Goal: Book appointment/travel/reservation

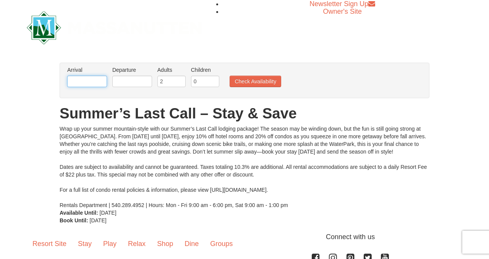
click at [97, 79] on input "text" at bounding box center [87, 81] width 40 height 11
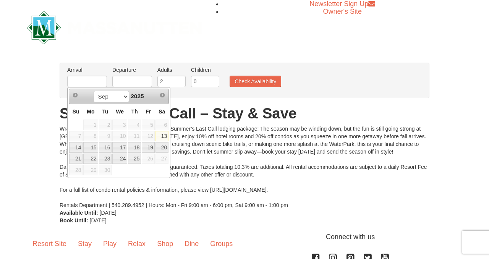
click at [146, 158] on span "26" at bounding box center [148, 159] width 13 height 11
click at [149, 158] on span "26" at bounding box center [148, 159] width 13 height 11
click at [243, 35] on div "Newsletter Sign Up Owner's Site" at bounding box center [244, 27] width 447 height 55
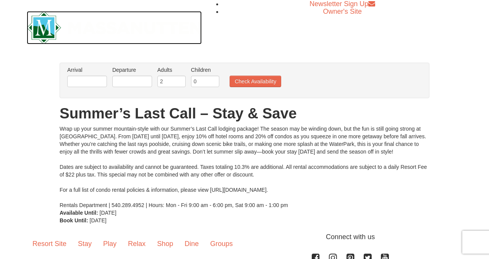
click at [50, 32] on img at bounding box center [114, 27] width 175 height 33
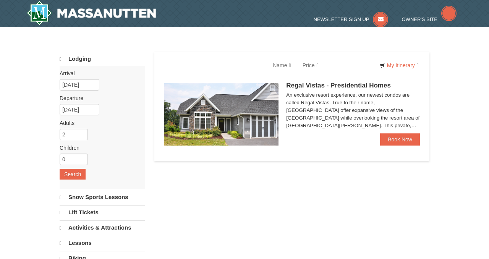
select select "9"
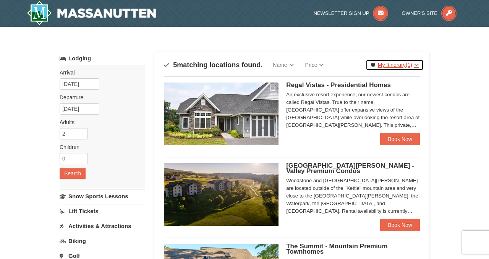
click at [401, 64] on link "My Itinerary (1)" at bounding box center [395, 64] width 58 height 11
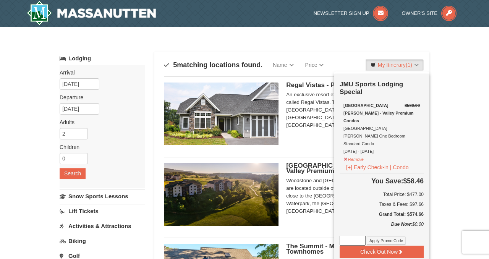
click at [348, 45] on div "Categories Map List Filter My Itinerary (1) Check Out Now JMU Sports Lodging Sp…" at bounding box center [245, 48] width 370 height 8
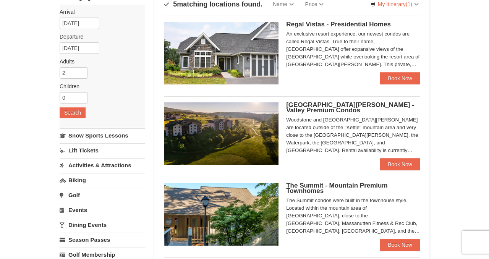
scroll to position [60, 0]
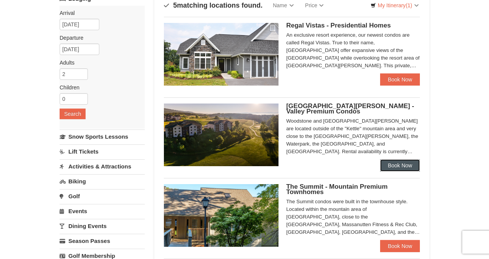
click at [402, 164] on link "Book Now" at bounding box center [400, 165] width 40 height 12
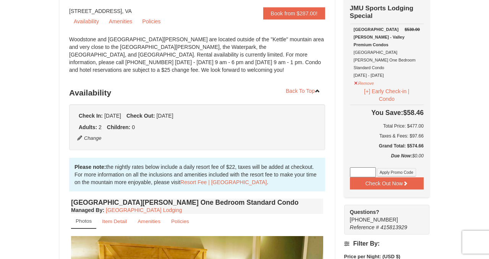
scroll to position [84, 0]
